Goal: Information Seeking & Learning: Check status

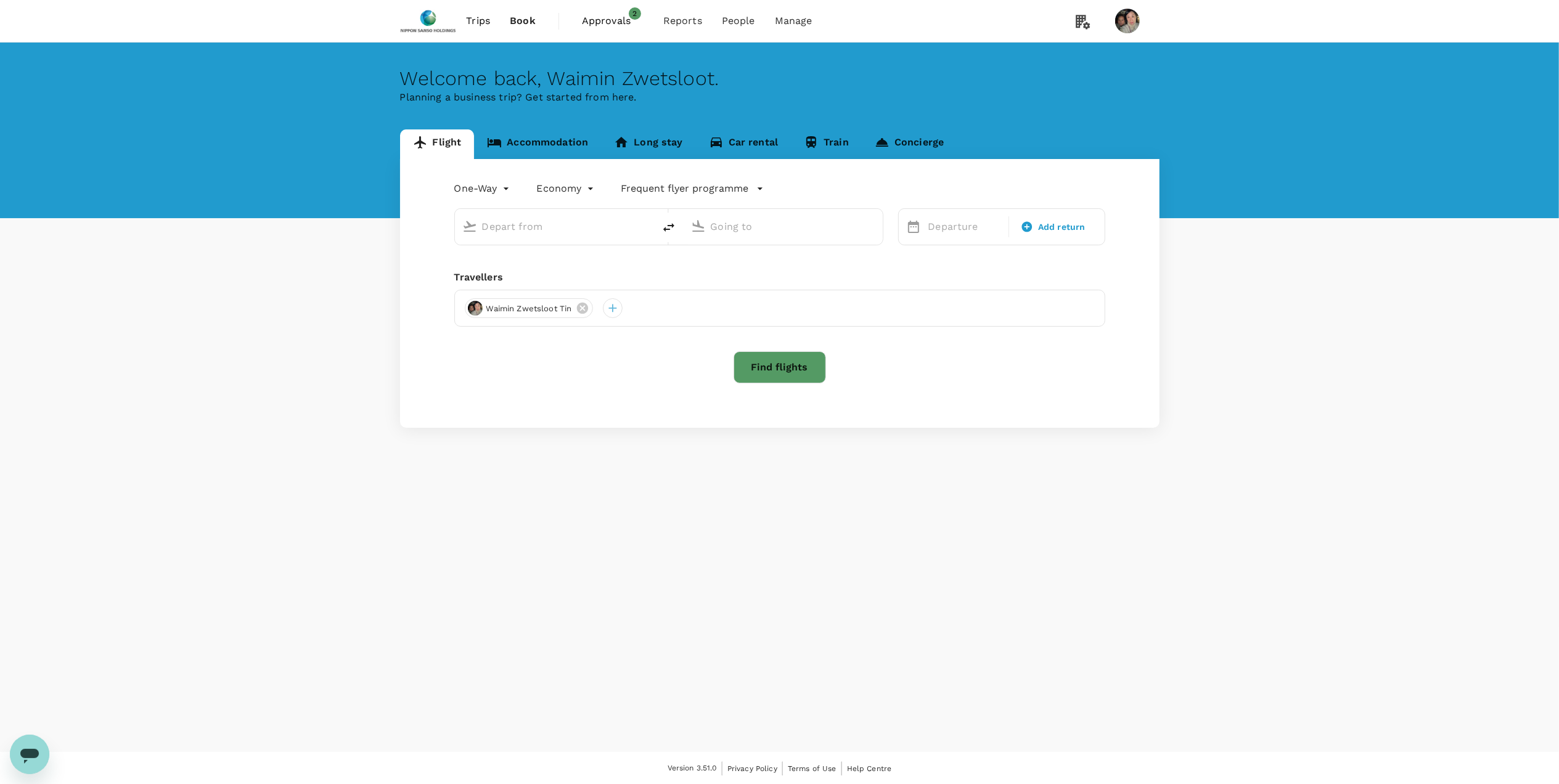
type input "Suvarnabhumi Intl (BKK)"
type input "Singapore Changi (SIN)"
click at [609, 16] on span "Approvals" at bounding box center [613, 20] width 62 height 15
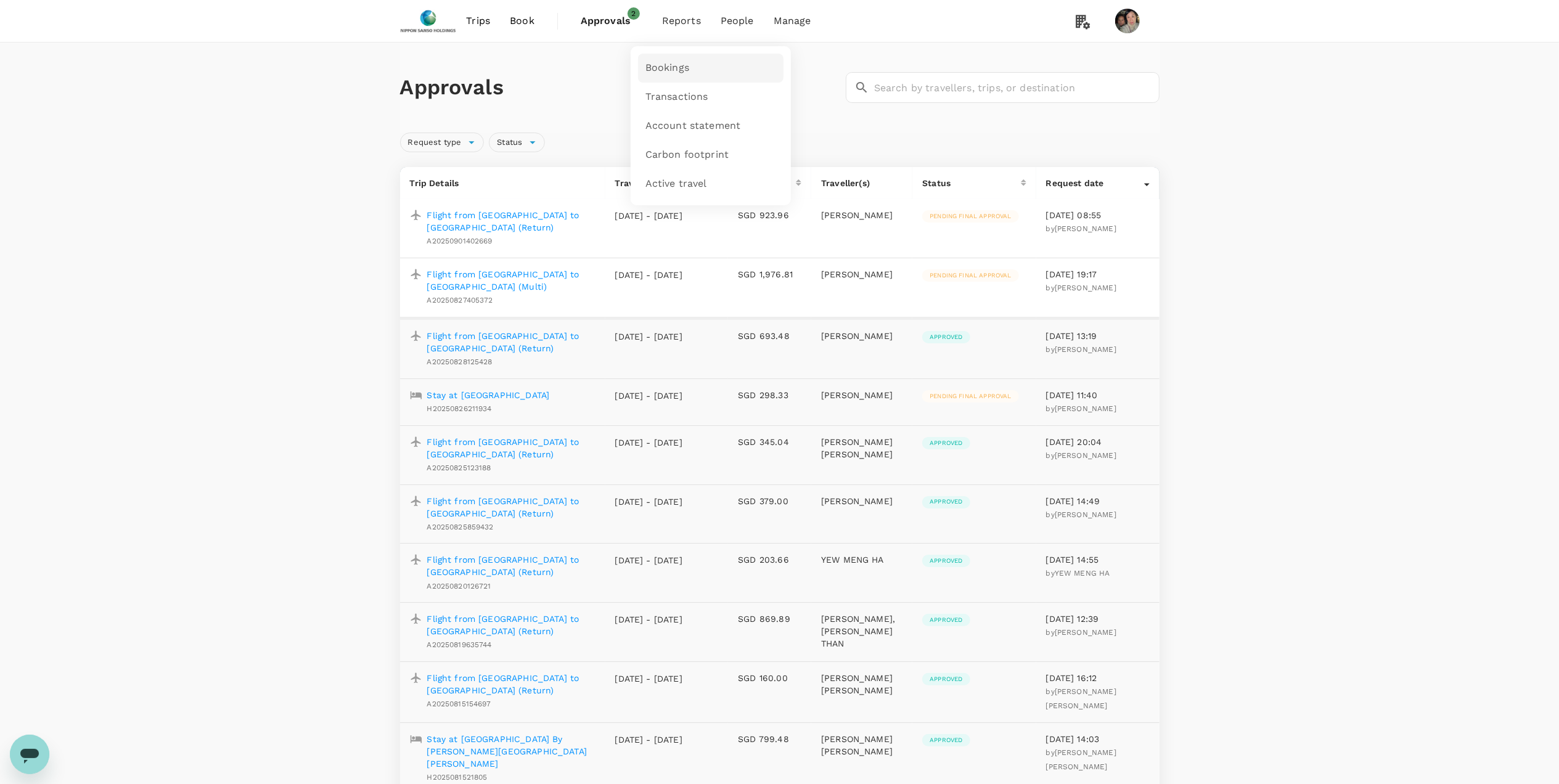
click at [667, 65] on span "Bookings" at bounding box center [667, 68] width 44 height 14
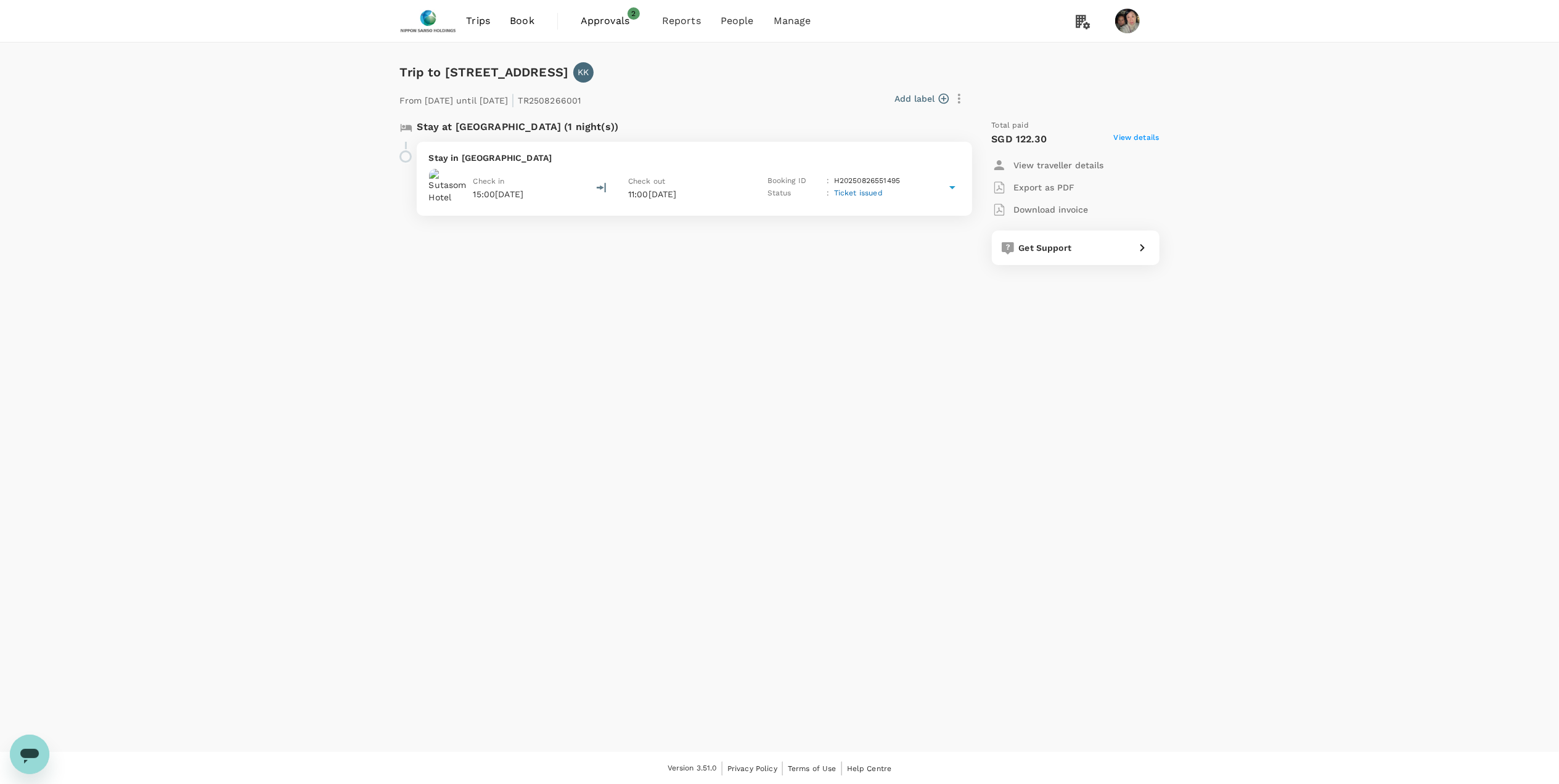
click at [844, 193] on span "Ticket issued" at bounding box center [858, 193] width 48 height 8
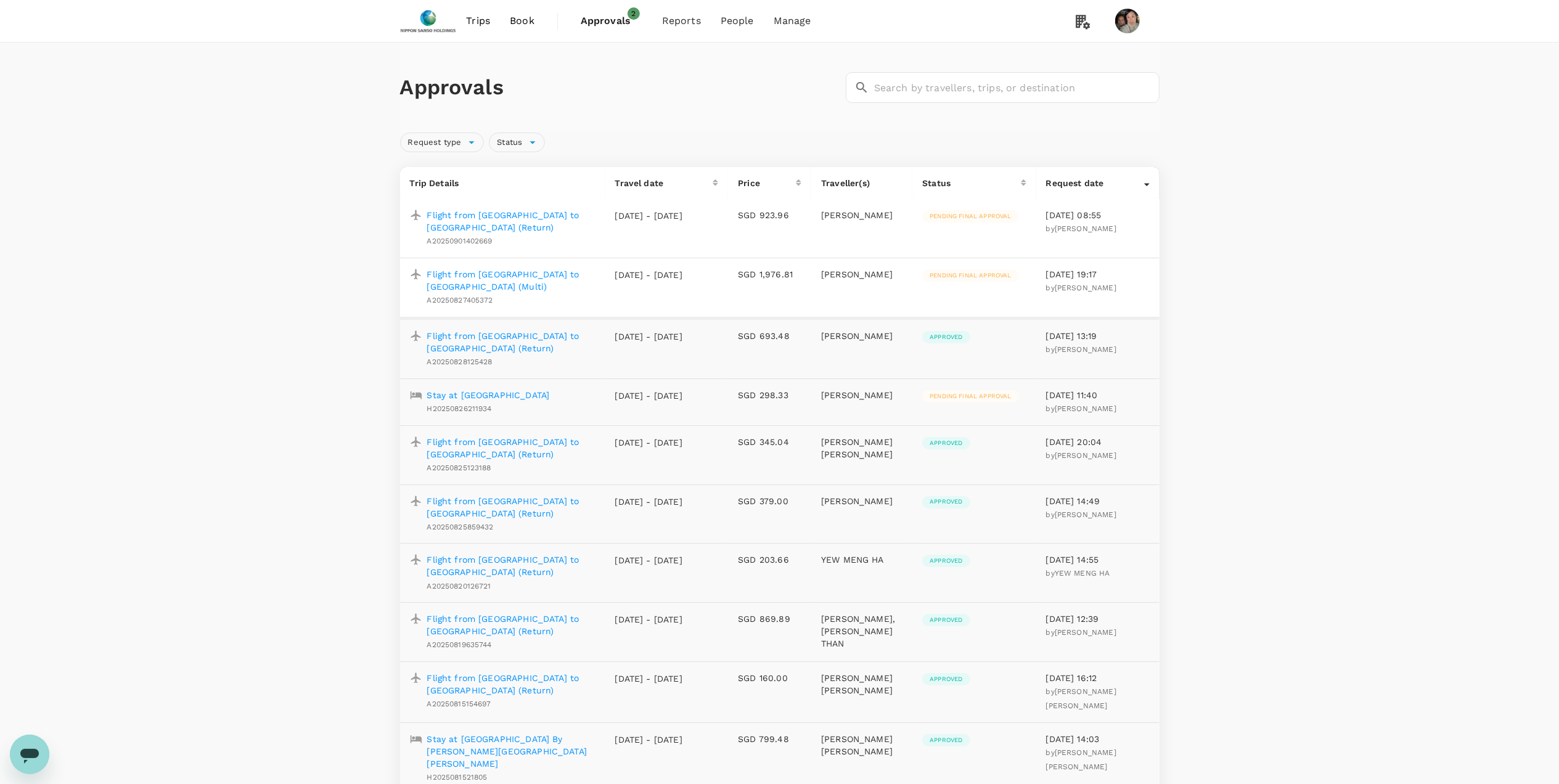
click at [518, 329] on p "Flight from [GEOGRAPHIC_DATA] to [GEOGRAPHIC_DATA] (Return)" at bounding box center [511, 341] width 169 height 25
click at [511, 275] on p "Flight from Singapore to Milano (Multi)" at bounding box center [511, 280] width 169 height 25
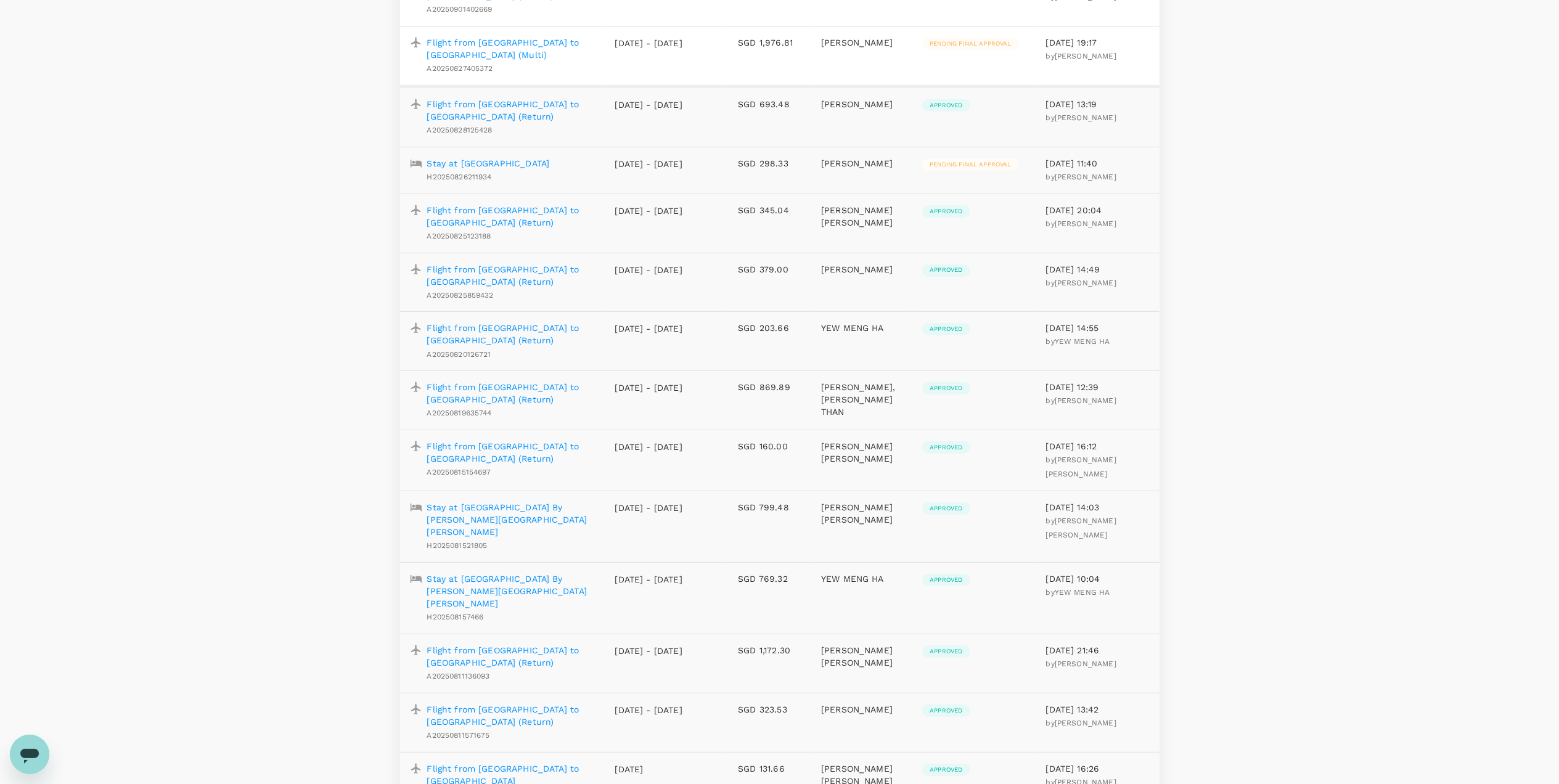
scroll to position [40, 0]
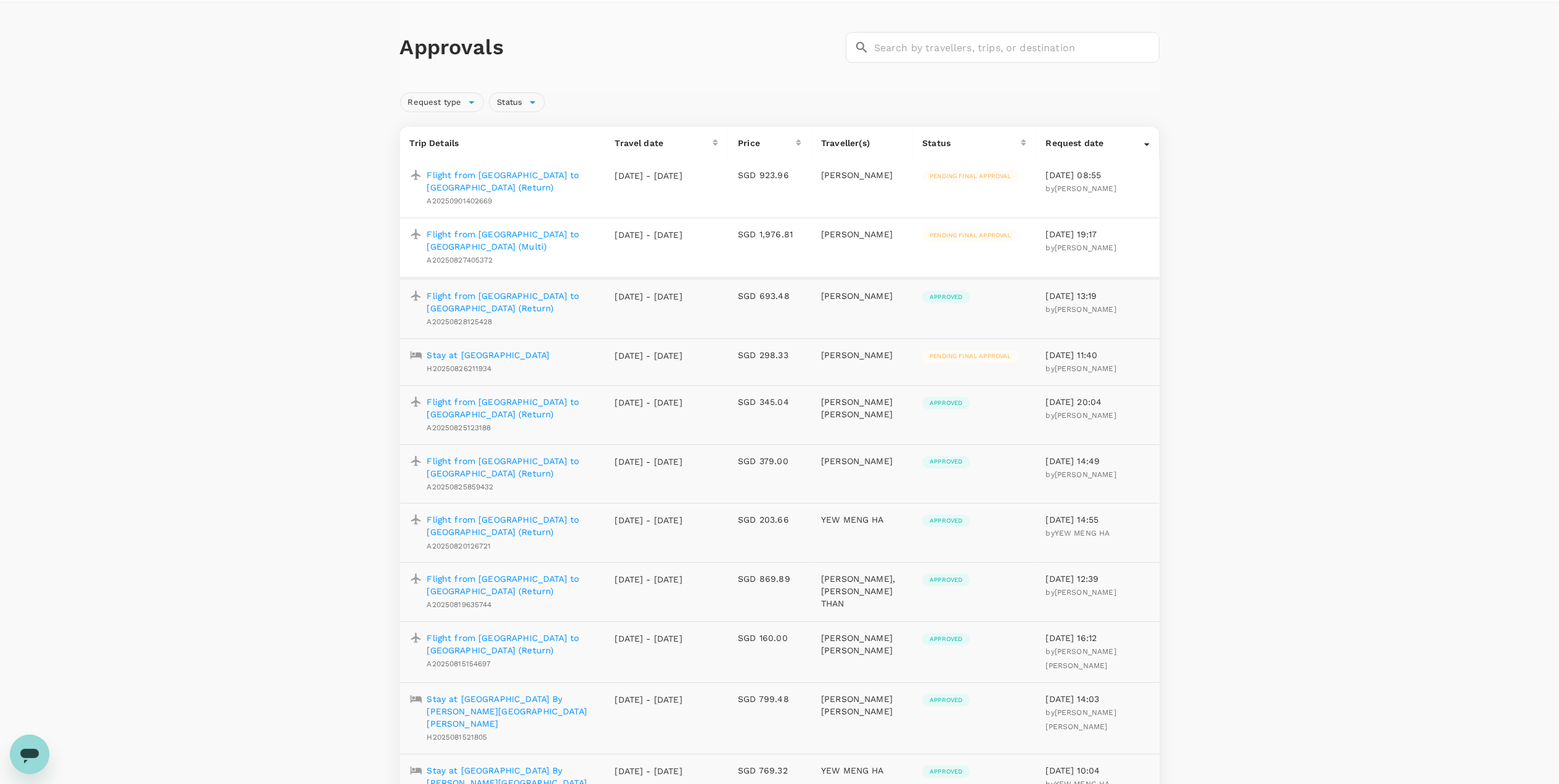
click at [528, 178] on p "Flight from Singapore to Hanoi (Return)" at bounding box center [511, 181] width 169 height 25
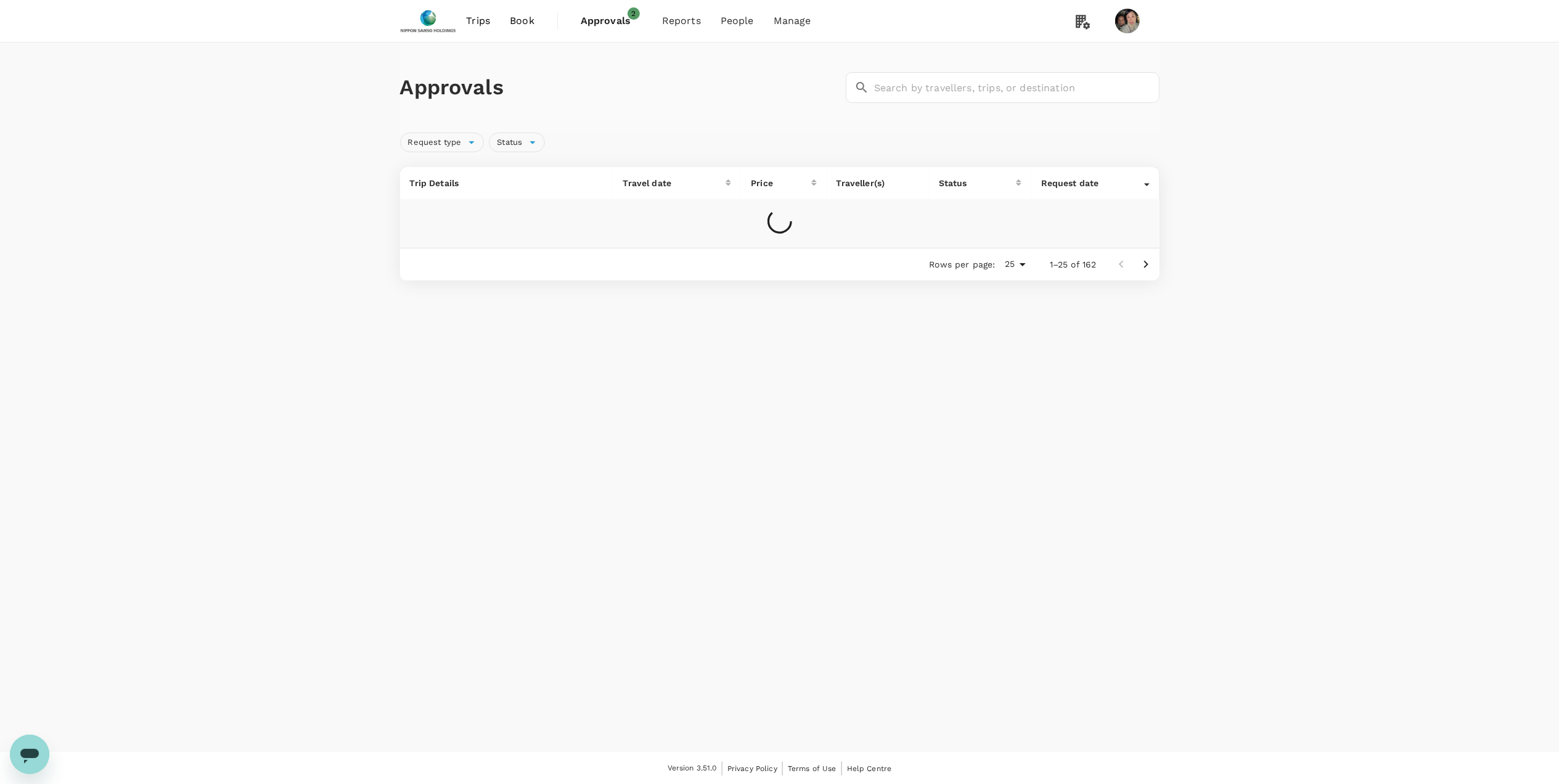
scroll to position [1, 0]
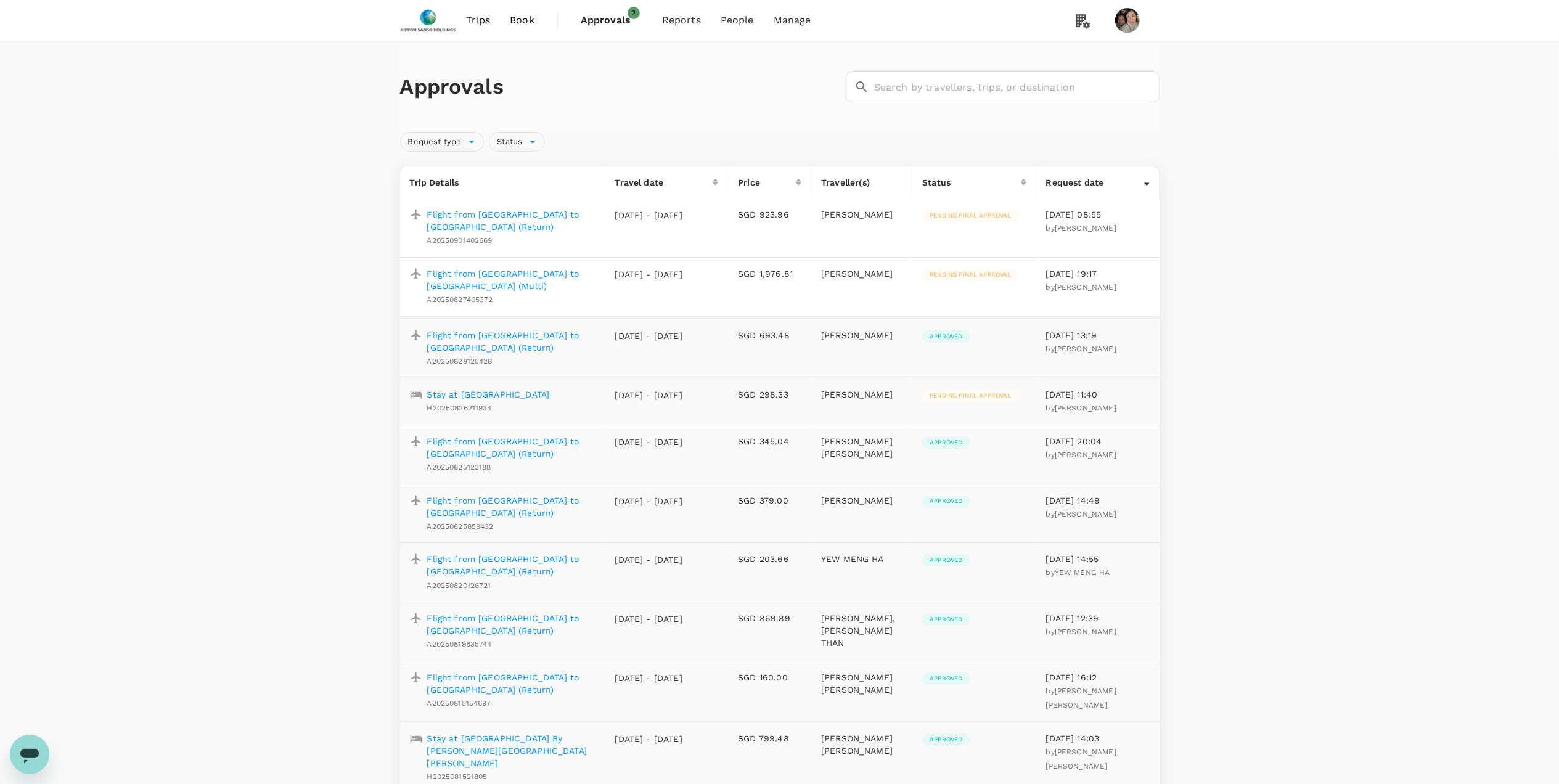
click at [615, 18] on span "Approvals" at bounding box center [612, 20] width 62 height 15
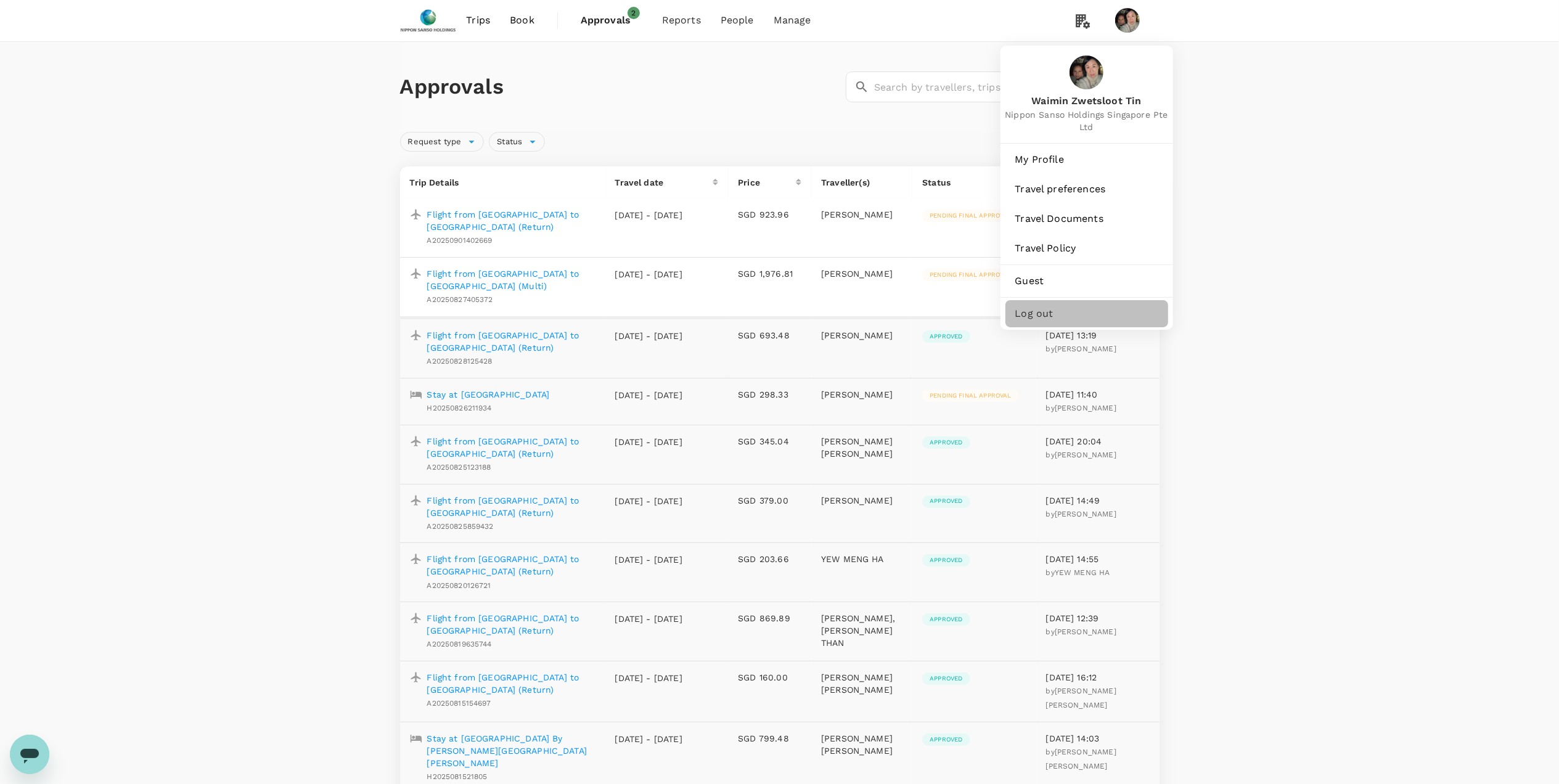
click at [1053, 316] on span "Log out" at bounding box center [1087, 313] width 143 height 15
